Goal: Navigation & Orientation: Find specific page/section

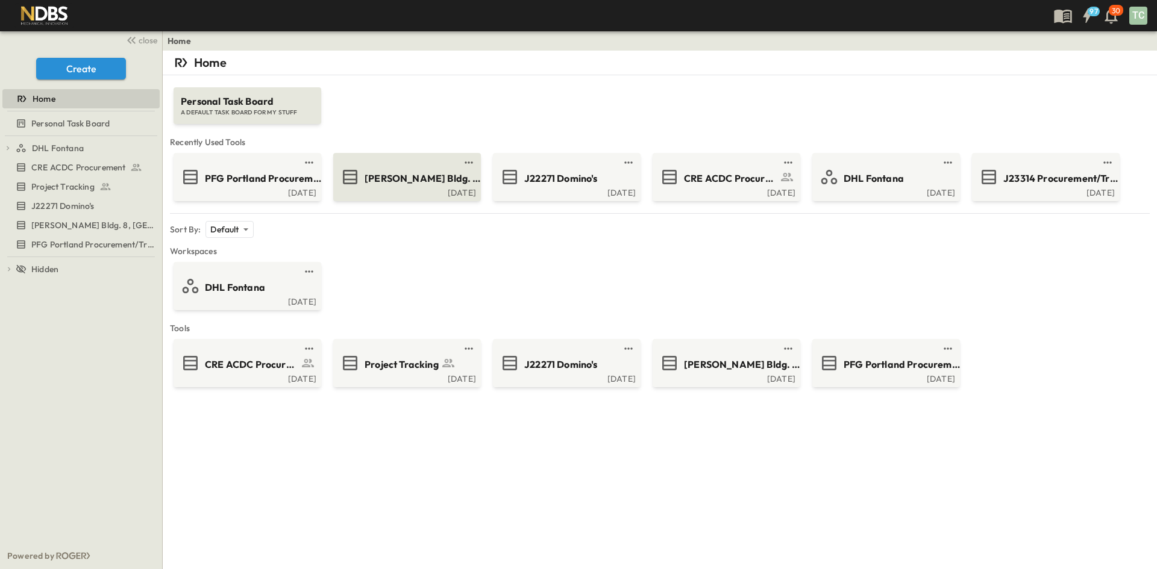
click at [392, 182] on span "[PERSON_NAME] Bldg. 8, [GEOGRAPHIC_DATA], [GEOGRAPHIC_DATA]" at bounding box center [423, 179] width 117 height 14
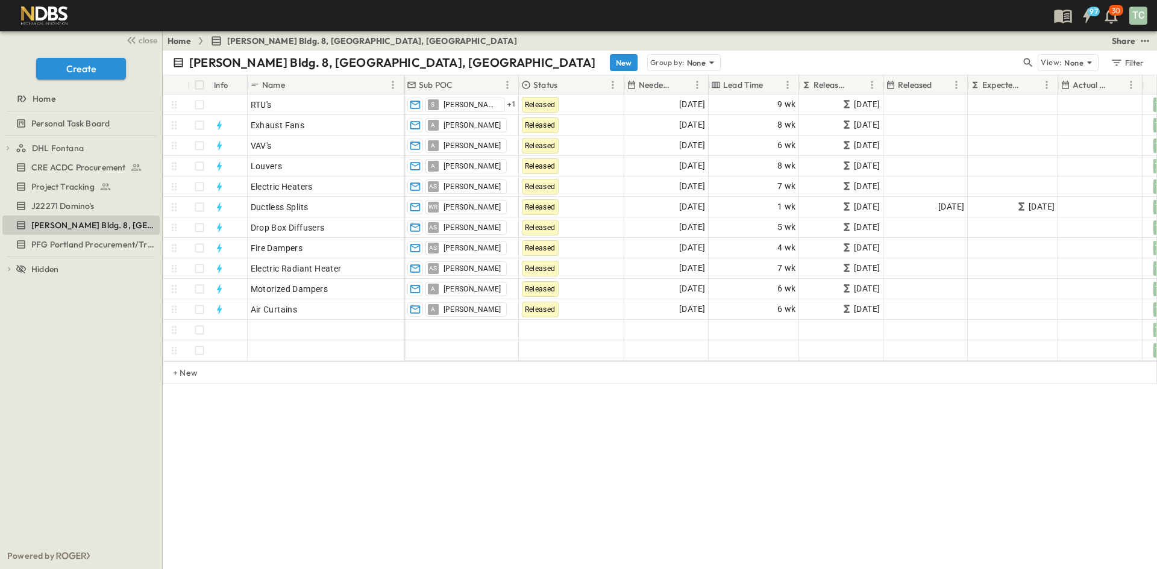
click at [184, 38] on link "Home" at bounding box center [178, 41] width 23 height 12
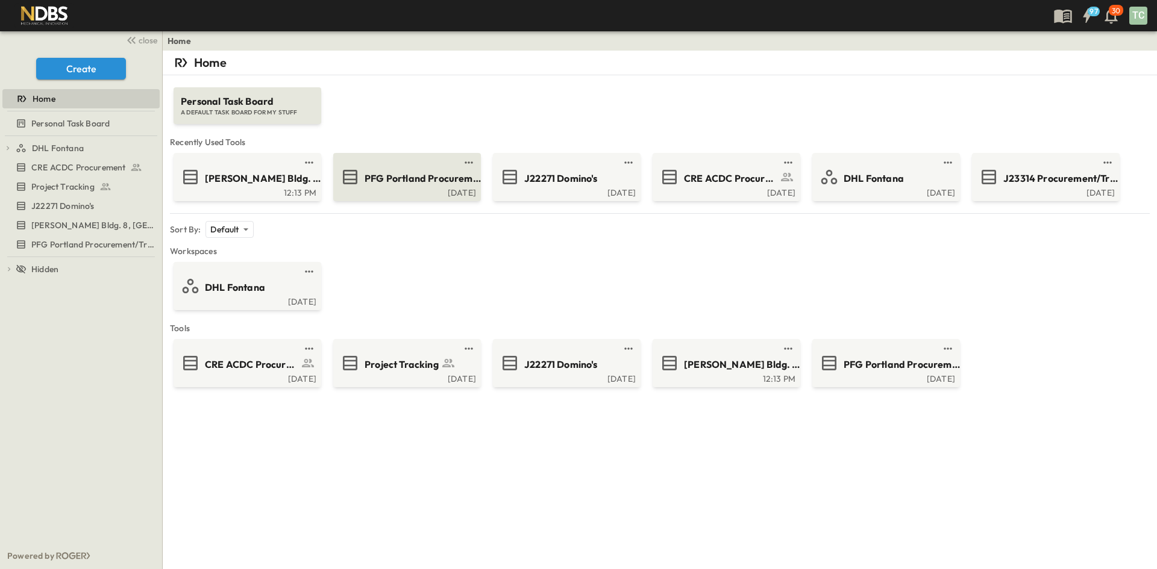
click at [385, 181] on span "PFG Portland Procurement/Tracking" at bounding box center [423, 179] width 117 height 14
